Goal: Transaction & Acquisition: Download file/media

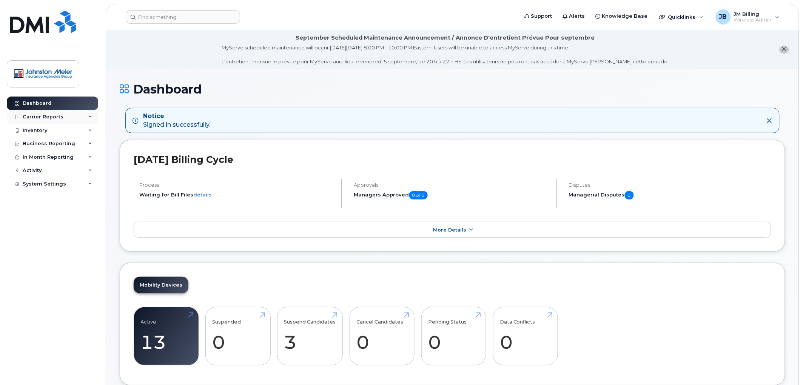
click at [40, 114] on div "Carrier Reports" at bounding box center [43, 117] width 41 height 6
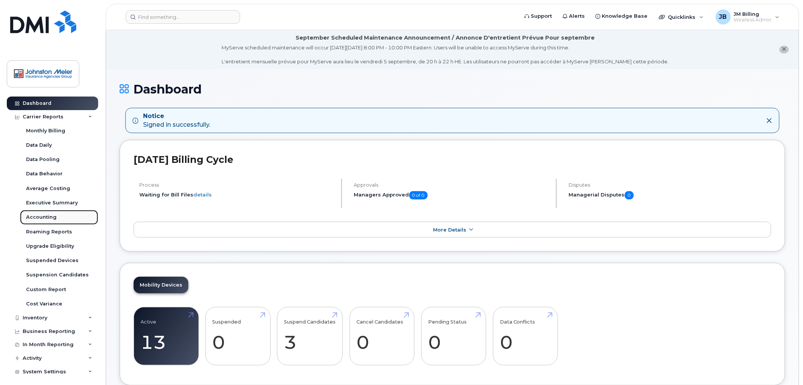
click at [40, 214] on div "Accounting" at bounding box center [41, 217] width 31 height 7
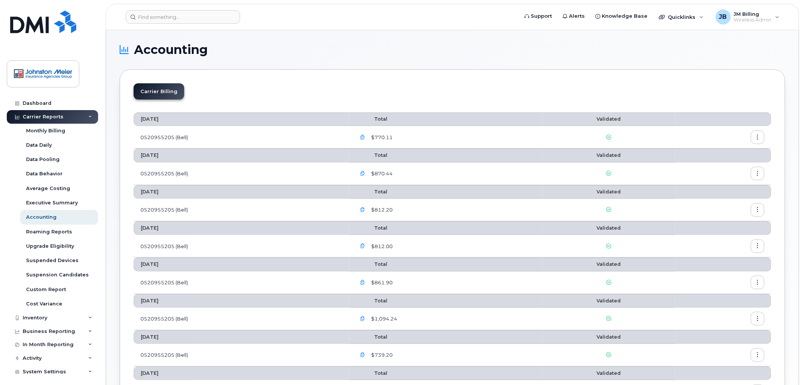
click at [365, 136] on icon "button" at bounding box center [362, 137] width 5 height 5
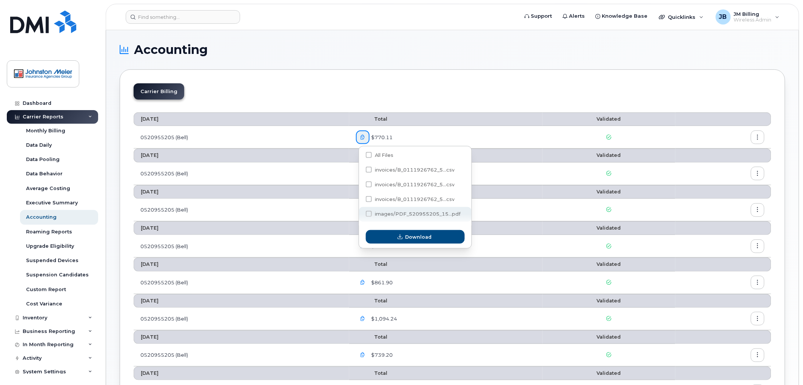
click at [388, 213] on span "images/PDF_520955205_15...pdf" at bounding box center [418, 214] width 86 height 6
click at [360, 213] on input "images/PDF_520955205_15...pdf" at bounding box center [359, 215] width 4 height 4
click at [388, 213] on span "images/PDF_520955205_15...pdf" at bounding box center [418, 214] width 86 height 6
click at [360, 213] on input "images/PDF_520955205_15...pdf" at bounding box center [359, 215] width 4 height 4
click at [369, 217] on span at bounding box center [369, 214] width 6 height 6
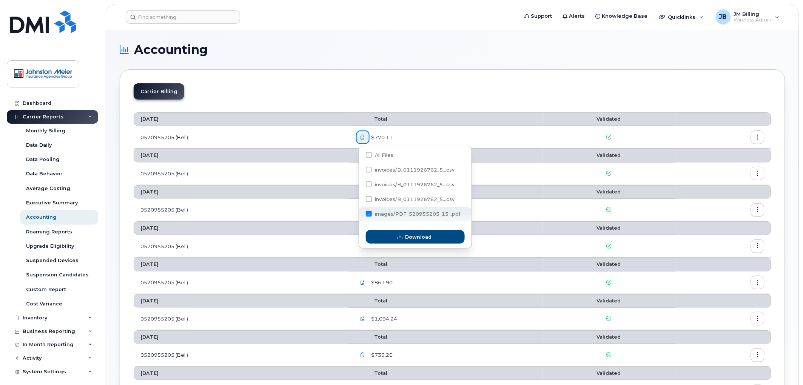
click at [360, 216] on input "images/PDF_520955205_15...pdf" at bounding box center [359, 215] width 4 height 4
checkbox input "true"
click at [405, 231] on button "Download" at bounding box center [415, 237] width 99 height 14
